Goal: Task Accomplishment & Management: Complete application form

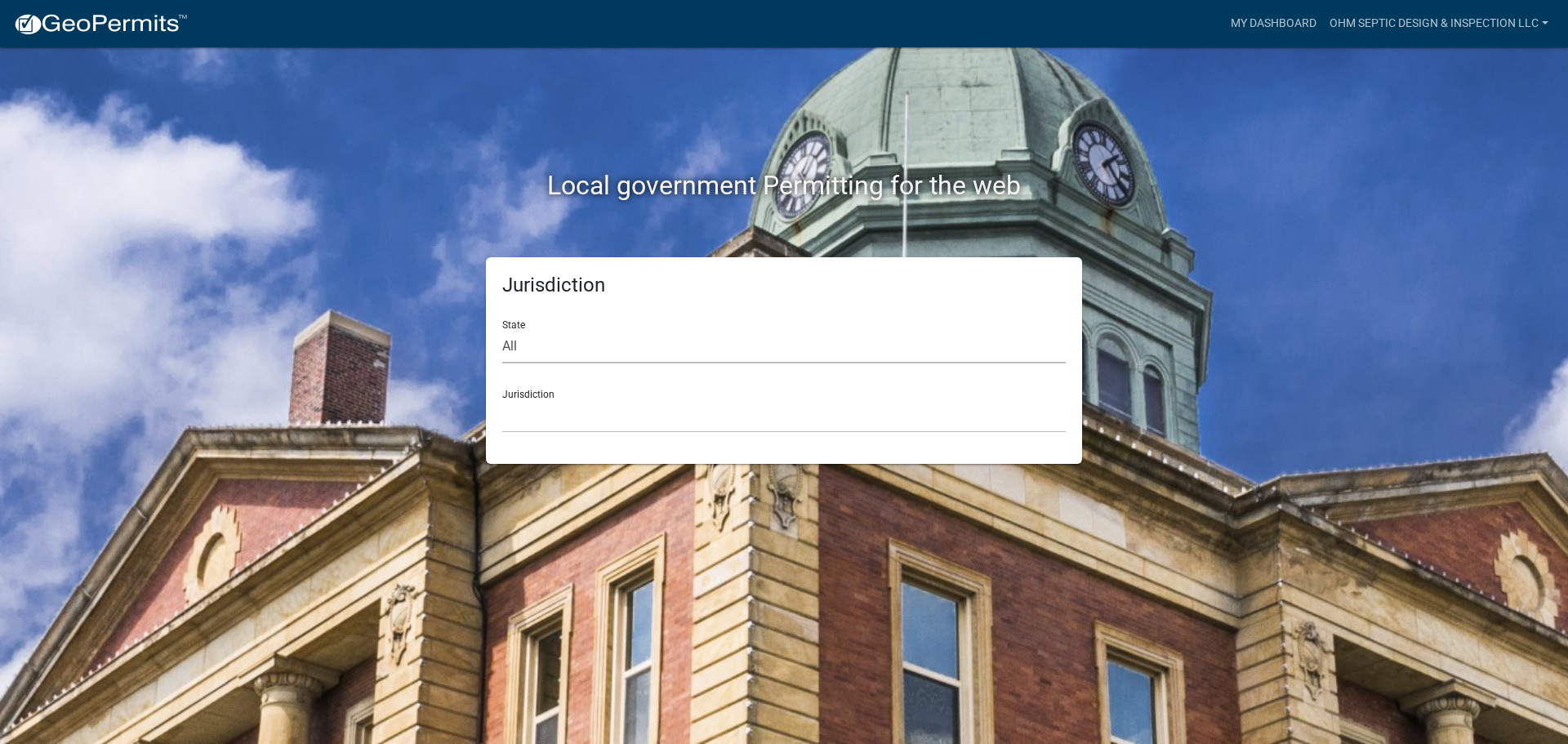
click at [654, 347] on select "All [US_STATE] [US_STATE] [US_STATE] [US_STATE] [US_STATE] [US_STATE] [US_STATE…" at bounding box center [784, 347] width 564 height 34
select select "[US_STATE]"
click at [502, 330] on select "All [US_STATE] [US_STATE] [US_STATE] [US_STATE] [US_STATE] [US_STATE] [US_STATE…" at bounding box center [784, 347] width 564 height 34
click at [608, 400] on select "[GEOGRAPHIC_DATA], [US_STATE] [GEOGRAPHIC_DATA], [US_STATE] [GEOGRAPHIC_DATA], …" at bounding box center [784, 416] width 564 height 34
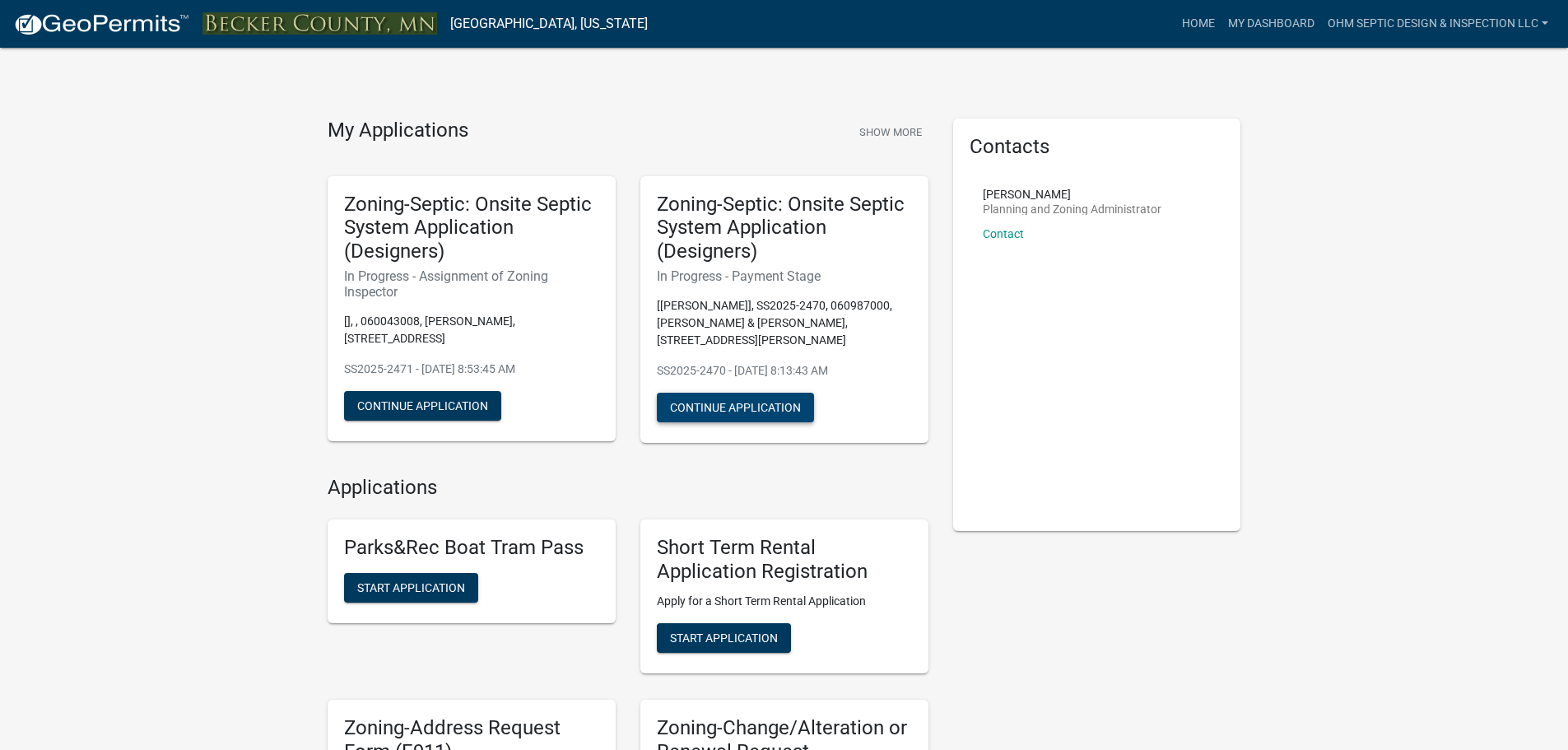
click at [779, 409] on button "Continue Application" at bounding box center [735, 407] width 157 height 30
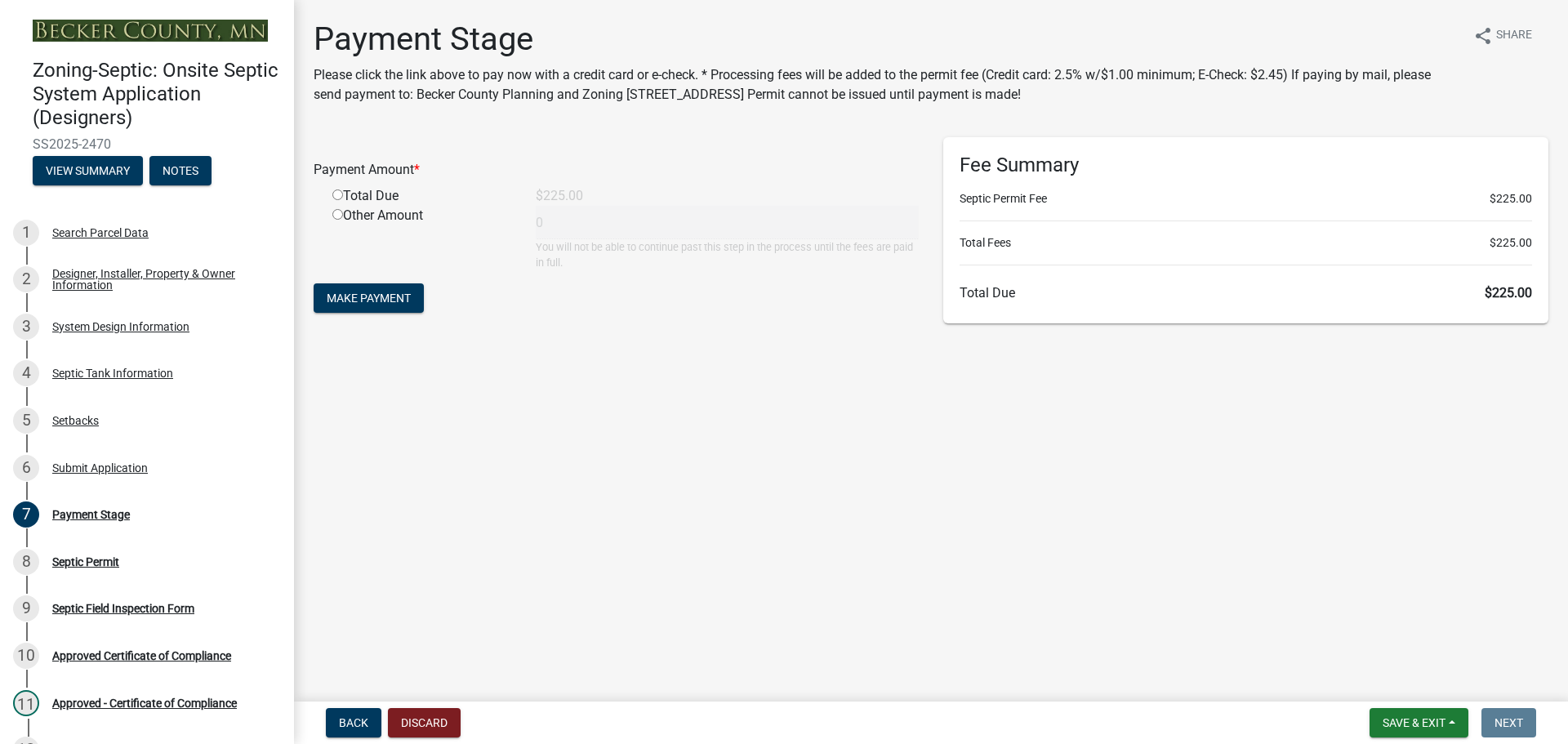
click at [337, 197] on input "radio" at bounding box center [337, 195] width 11 height 11
radio input "true"
type input "225"
click at [401, 301] on span "Make Payment" at bounding box center [369, 297] width 84 height 13
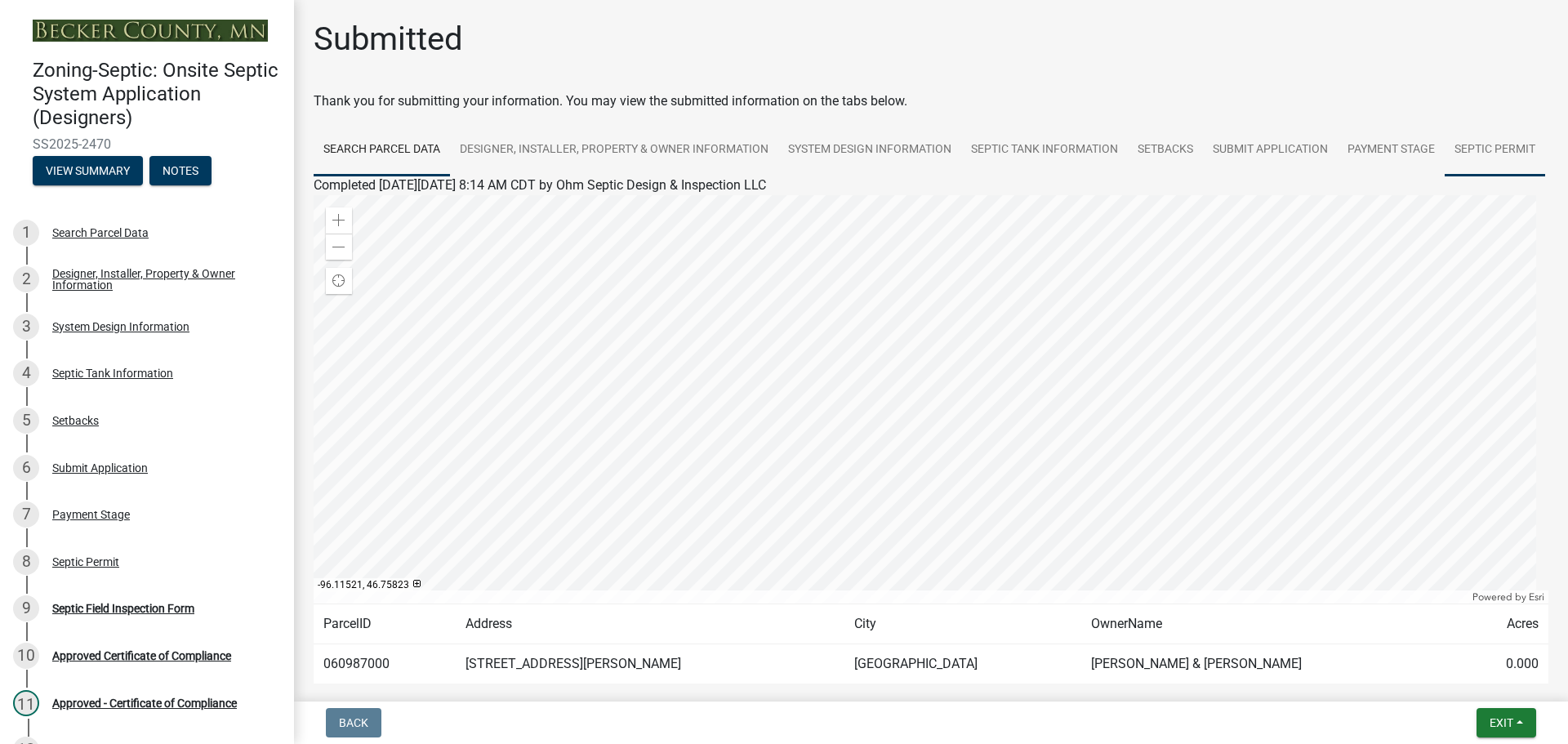
click at [1445, 176] on link "Septic Permit" at bounding box center [1495, 150] width 101 height 53
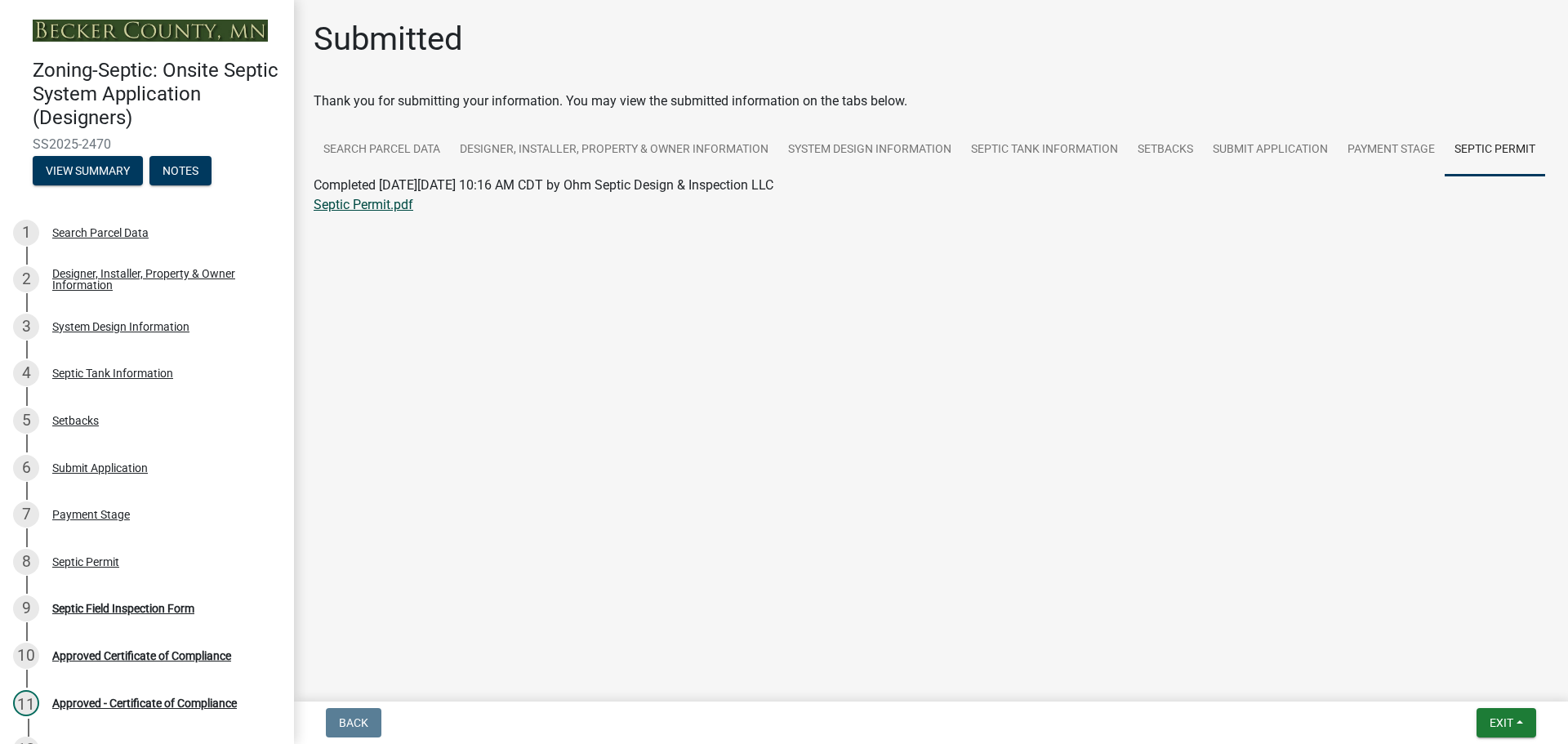
click at [373, 213] on link "Septic Permit.pdf" at bounding box center [363, 204] width 100 height 15
click at [1506, 724] on span "Exit" at bounding box center [1501, 723] width 24 height 13
click at [1472, 673] on button "Save & Exit" at bounding box center [1471, 680] width 131 height 39
